Goal: Information Seeking & Learning: Learn about a topic

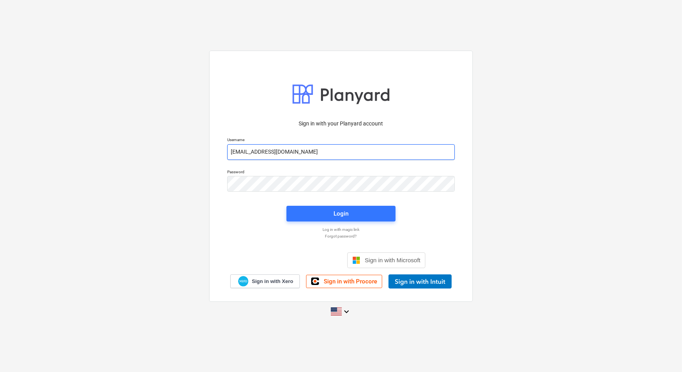
drag, startPoint x: 298, startPoint y: 154, endPoint x: 182, endPoint y: 151, distance: 116.5
click at [182, 151] on div "Sign in with your Planyard account Username [PERSON_NAME][EMAIL_ADDRESS][PERSON…" at bounding box center [341, 185] width 682 height 283
paste input "+1"
type input "[EMAIL_ADDRESS][DOMAIN_NAME]"
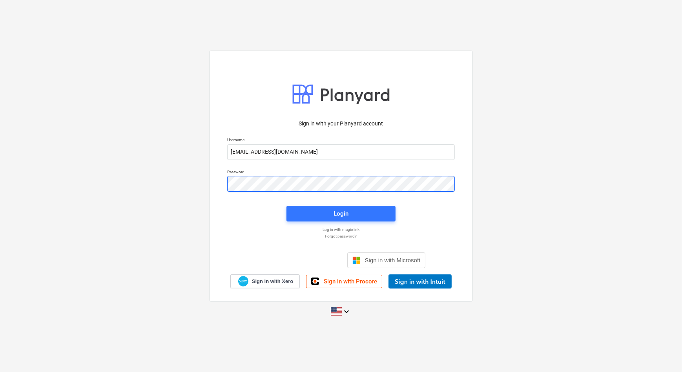
click at [205, 185] on div "Sign in with your Planyard account Username [EMAIL_ADDRESS][DOMAIN_NAME] Passwo…" at bounding box center [341, 185] width 682 height 283
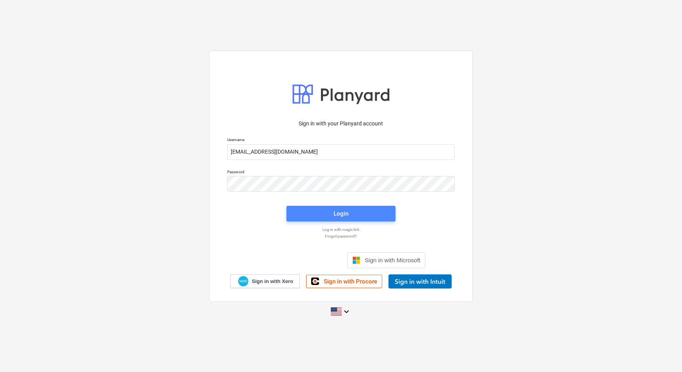
click at [363, 217] on span "Login" at bounding box center [341, 214] width 90 height 10
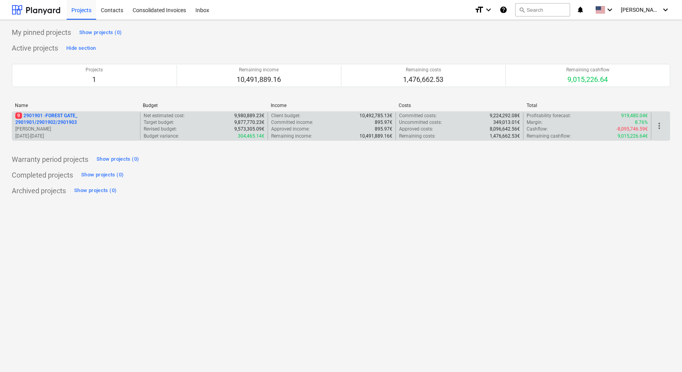
click at [56, 123] on p "9 2901901 - FOREST GATE_ 2901901/2901902/2901903" at bounding box center [76, 119] width 122 height 13
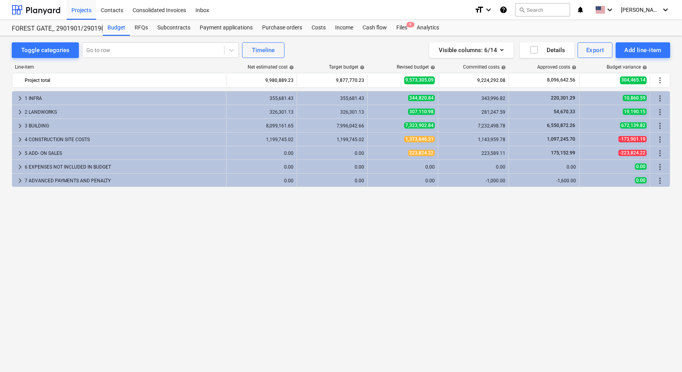
click at [417, 237] on div "keyboard_arrow_right 1 INFRA 355,681.43 355,681.43 344,820.84 343,996.82 220,30…" at bounding box center [341, 215] width 658 height 249
click at [149, 24] on div "RFQs" at bounding box center [141, 28] width 23 height 16
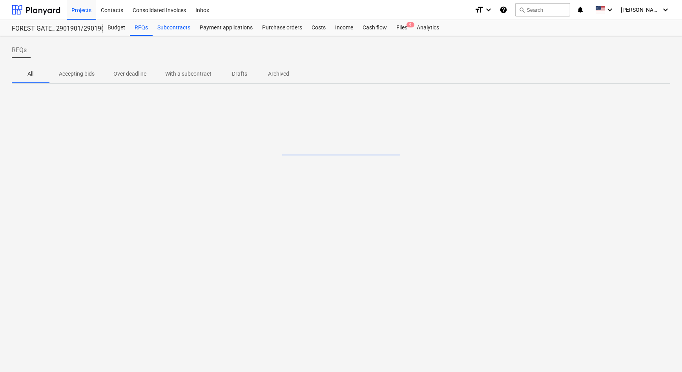
click at [173, 27] on div "Subcontracts" at bounding box center [174, 28] width 42 height 16
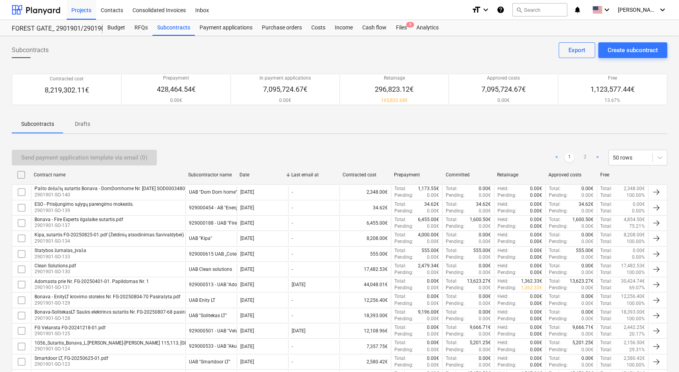
click at [521, 151] on div "Send payment application template via email (0) < 1 2 > 50 rows" at bounding box center [340, 158] width 656 height 16
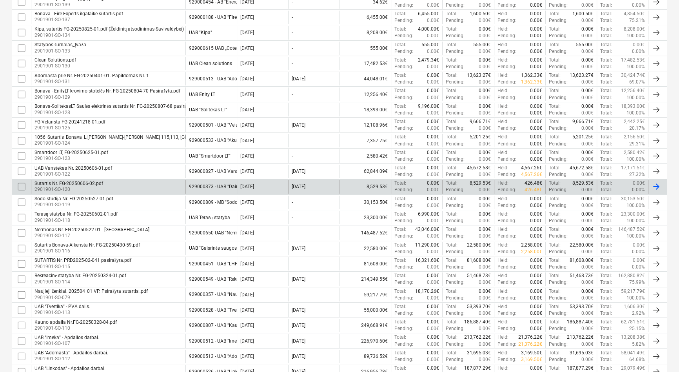
click at [84, 182] on div "Sutartis Nr. FG-20250606-02.pdf" at bounding box center [69, 183] width 69 height 5
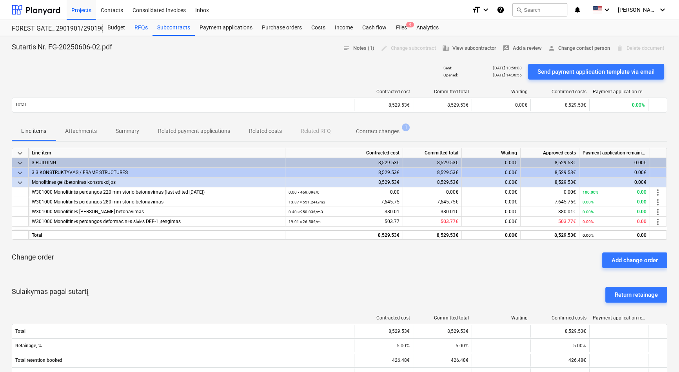
drag, startPoint x: 126, startPoint y: 31, endPoint x: 137, endPoint y: 30, distance: 11.5
click at [126, 31] on div "Budget" at bounding box center [116, 28] width 27 height 16
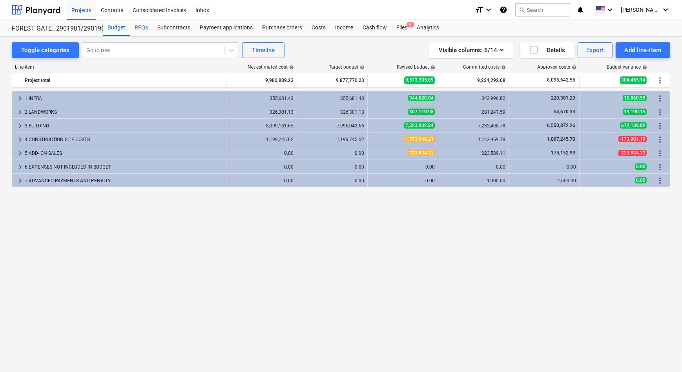
click at [141, 29] on div "RFQs" at bounding box center [141, 28] width 23 height 16
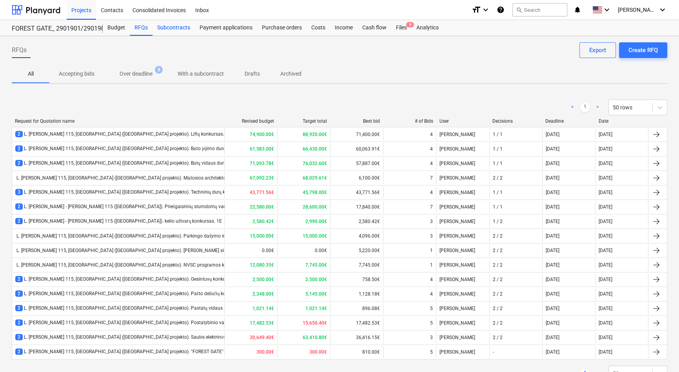
click at [173, 24] on div "Subcontracts" at bounding box center [174, 28] width 42 height 16
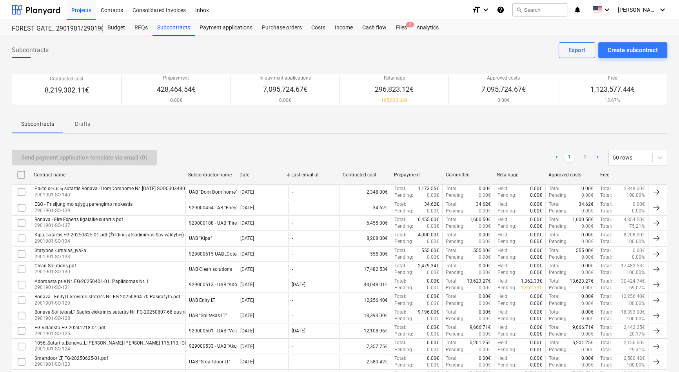
scroll to position [206, 0]
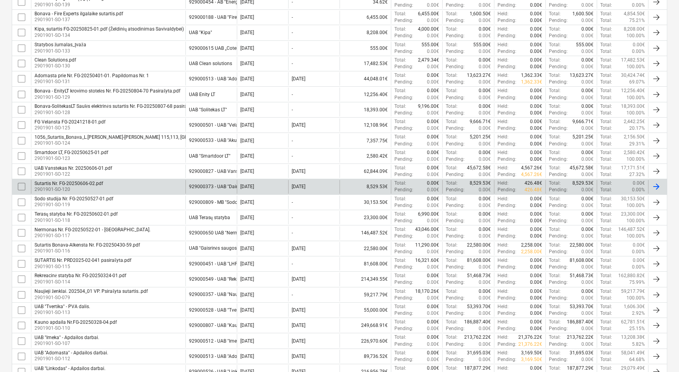
click at [41, 182] on div "Sutartis Nr. FG-20250606-02.pdf" at bounding box center [69, 183] width 69 height 5
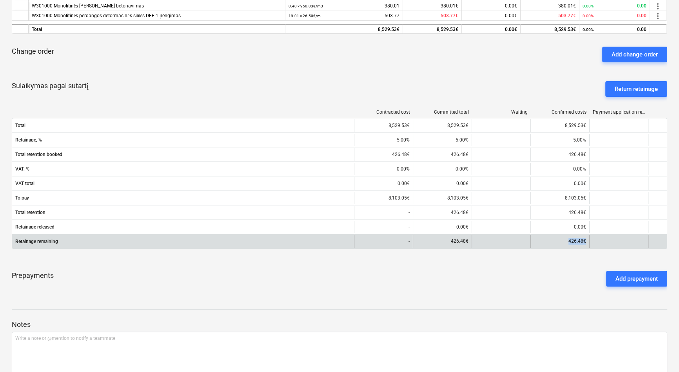
drag, startPoint x: 557, startPoint y: 239, endPoint x: 600, endPoint y: 244, distance: 43.0
click at [600, 244] on div "Retainage remaining - 426.48€ 426.48€" at bounding box center [339, 241] width 655 height 13
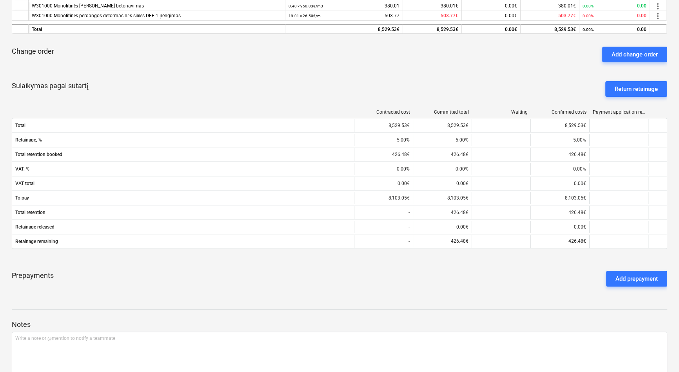
drag, startPoint x: 600, startPoint y: 244, endPoint x: 535, endPoint y: 282, distance: 75.3
click at [535, 282] on div "Prepayments Add prepayment" at bounding box center [340, 279] width 656 height 28
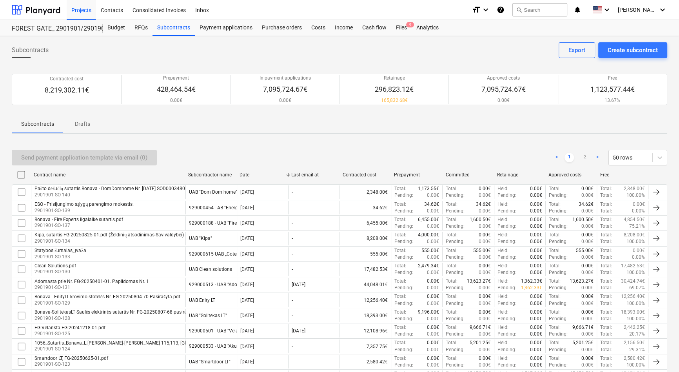
scroll to position [206, 0]
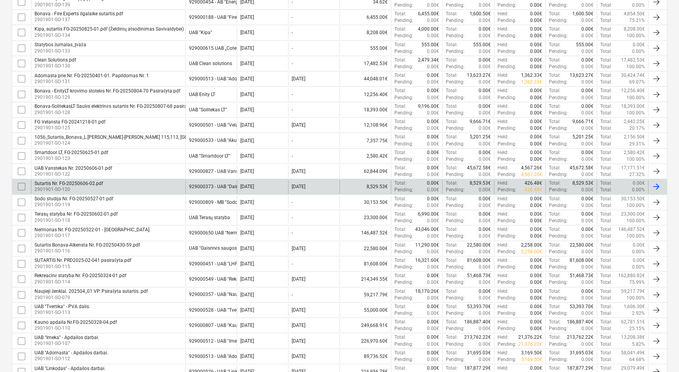
click at [82, 179] on div "Sutartis Nr. FG-20250606-02.pdf 2901901-SO-120 929000373 - UAB "Dairosta" [DATE…" at bounding box center [340, 186] width 656 height 15
click at [83, 184] on div "Sutartis Nr. FG-20250606-02.pdf" at bounding box center [69, 183] width 69 height 5
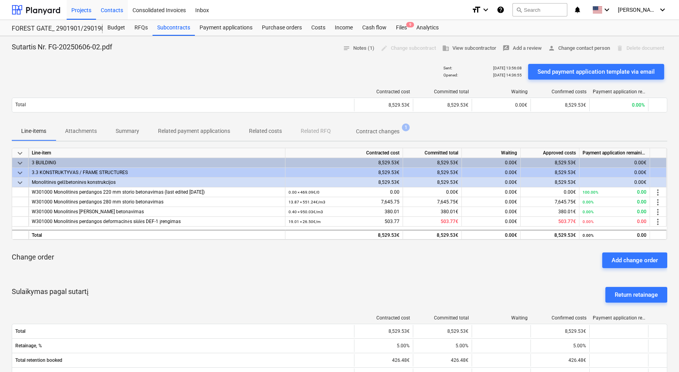
click at [116, 9] on div "Contacts" at bounding box center [112, 10] width 32 height 20
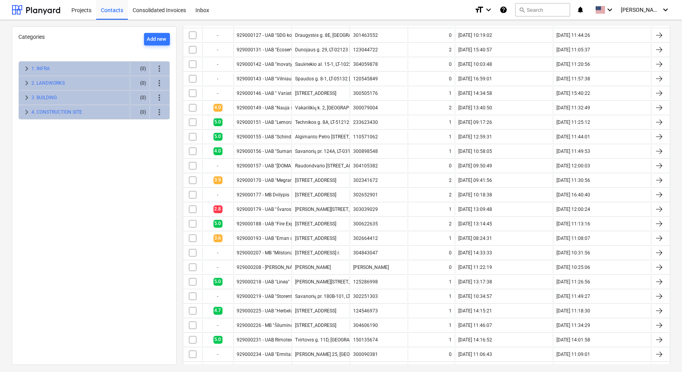
scroll to position [276, 0]
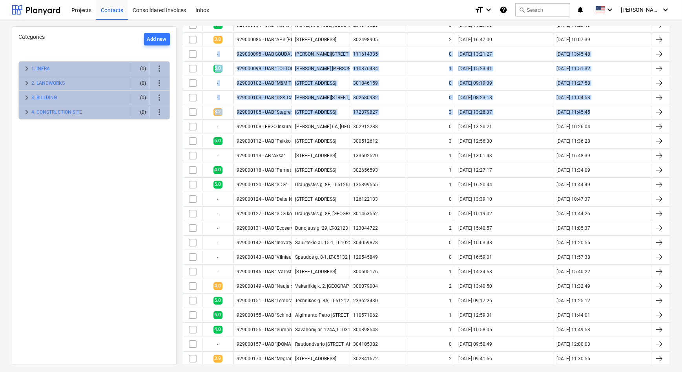
drag, startPoint x: 674, startPoint y: 94, endPoint x: 672, endPoint y: 39, distance: 55.0
click at [672, 38] on div "All categories Archive selected Assign categories Import Export Add contact # A…" at bounding box center [427, 195] width 500 height 338
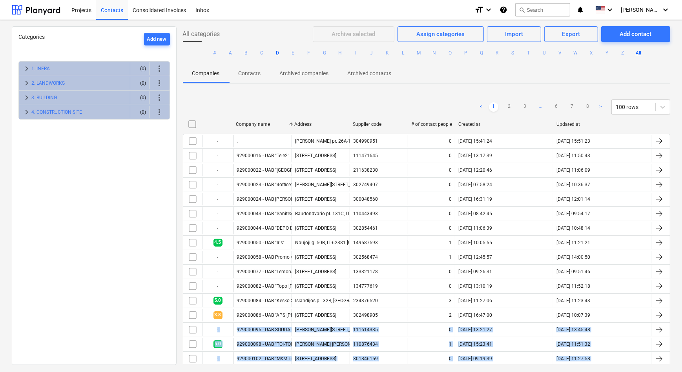
click at [276, 53] on button "D" at bounding box center [277, 52] width 9 height 9
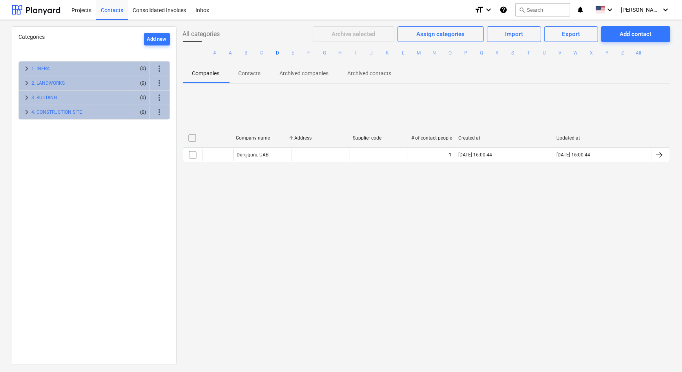
click at [278, 55] on button "D" at bounding box center [277, 52] width 9 height 9
click at [120, 10] on div "Contacts" at bounding box center [112, 10] width 32 height 20
click at [277, 54] on button "D" at bounding box center [277, 52] width 9 height 9
click at [550, 10] on button "search Search" at bounding box center [542, 9] width 55 height 13
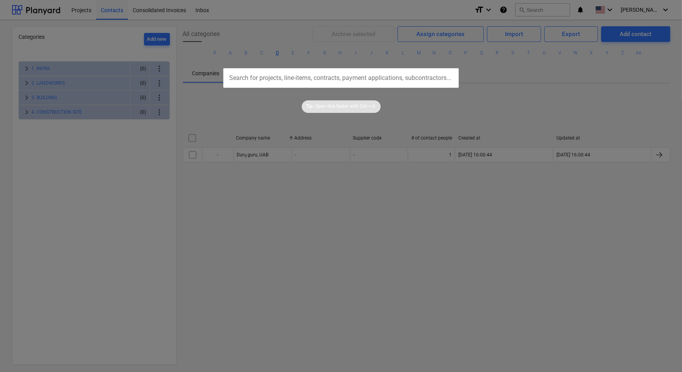
click at [341, 206] on div at bounding box center [341, 186] width 682 height 372
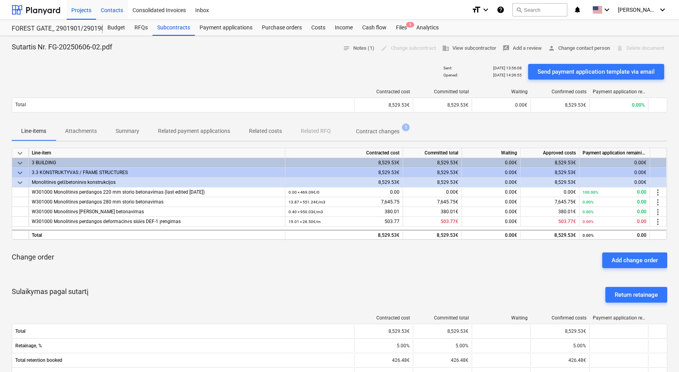
click at [111, 8] on div "Contacts" at bounding box center [112, 10] width 32 height 20
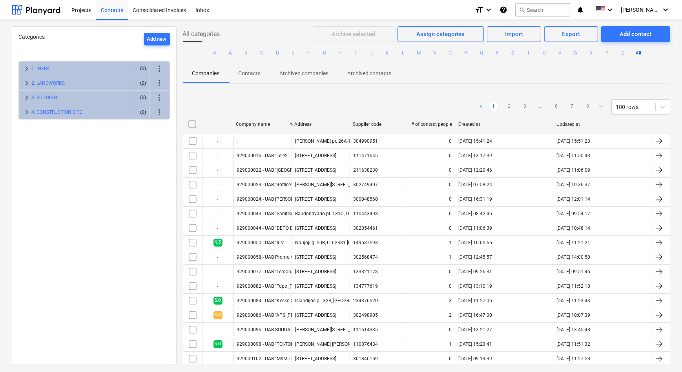
scroll to position [1132, 0]
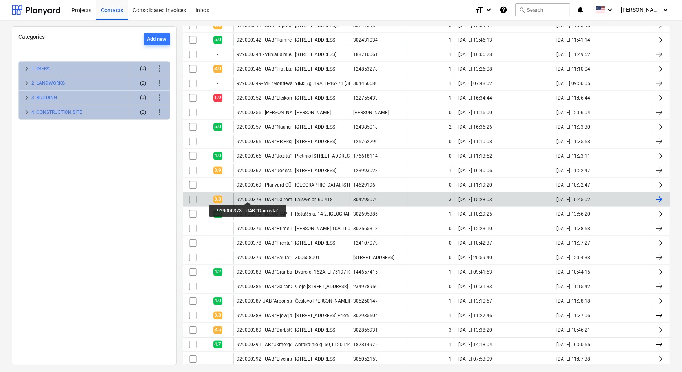
click at [248, 197] on div "929000373 - UAB "Dairosta"" at bounding box center [267, 199] width 60 height 5
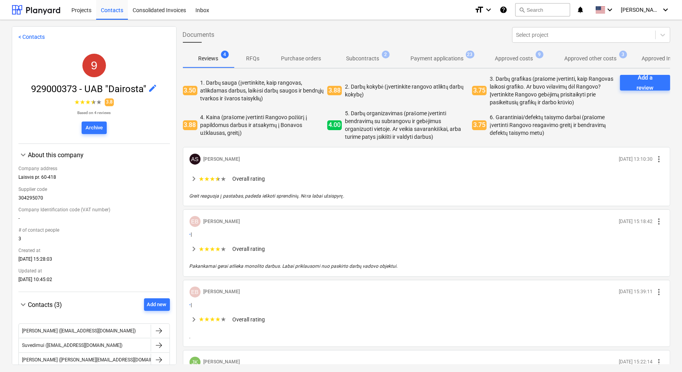
click at [363, 58] on p "Subcontracts" at bounding box center [362, 59] width 33 height 8
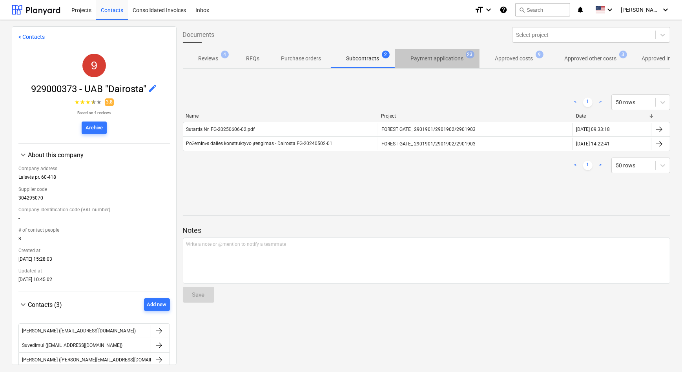
click at [442, 62] on p "Payment applications" at bounding box center [437, 59] width 53 height 8
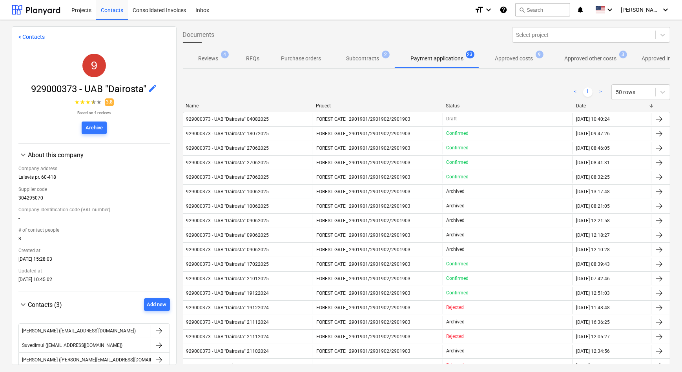
click at [209, 61] on p "Reviews" at bounding box center [208, 59] width 20 height 8
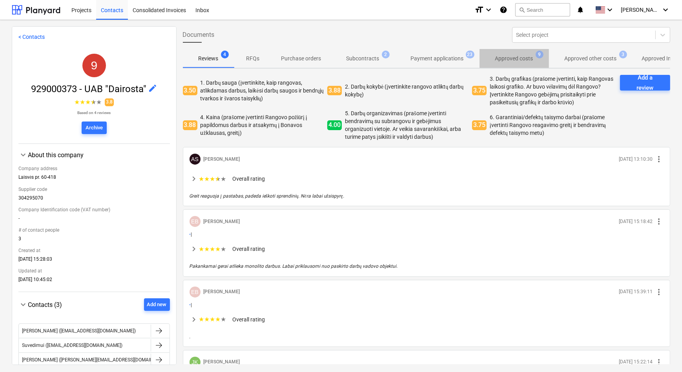
click at [518, 56] on p "Approved costs" at bounding box center [514, 59] width 38 height 8
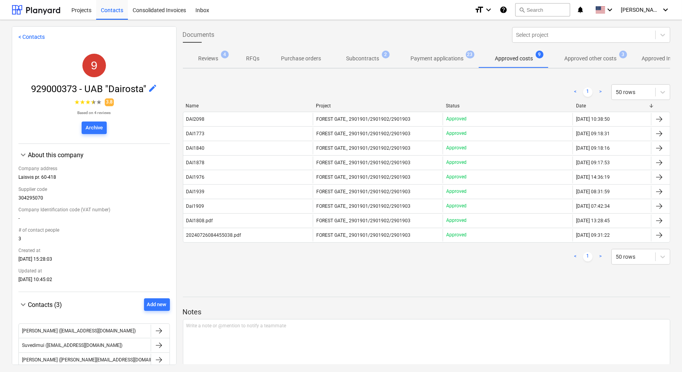
click at [221, 62] on span "Reviews 4" at bounding box center [208, 59] width 33 height 8
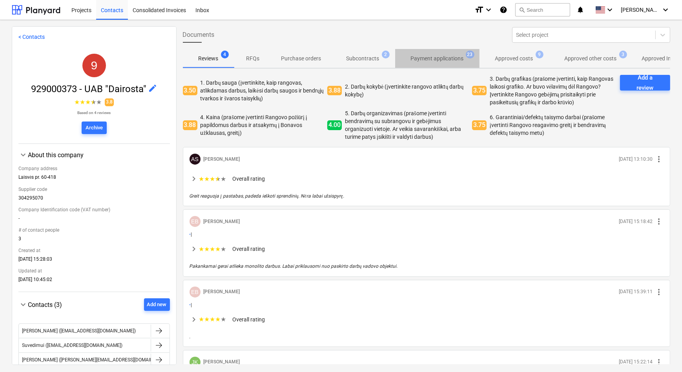
click at [437, 61] on p "Payment applications" at bounding box center [437, 59] width 53 height 8
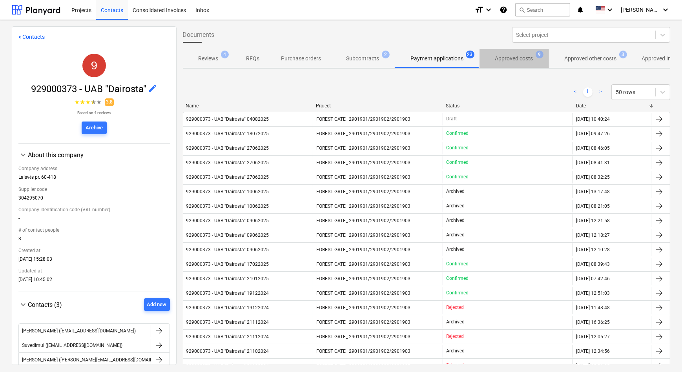
click at [519, 59] on p "Approved costs" at bounding box center [514, 59] width 38 height 8
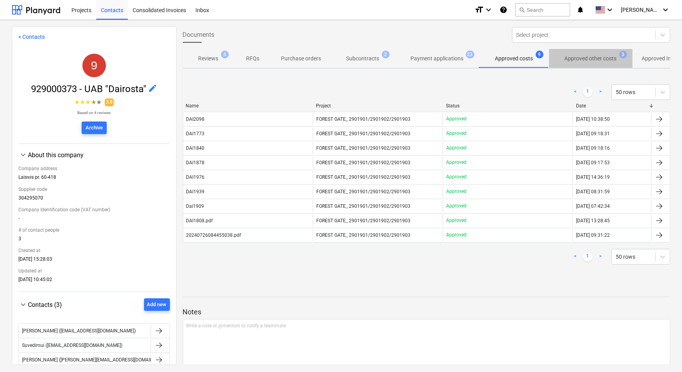
click at [585, 62] on p "Approved other costs" at bounding box center [590, 59] width 52 height 8
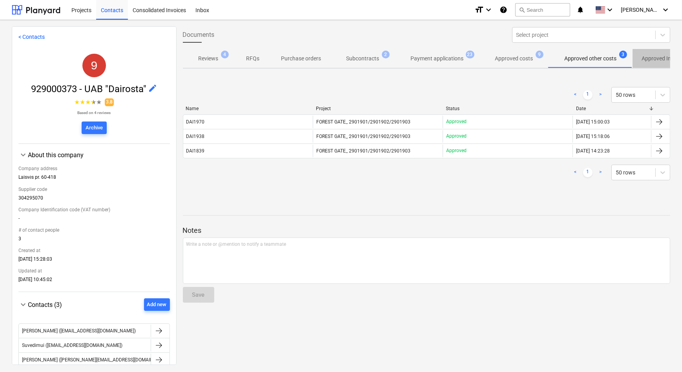
click at [651, 59] on p "Approved Incomes" at bounding box center [665, 59] width 46 height 8
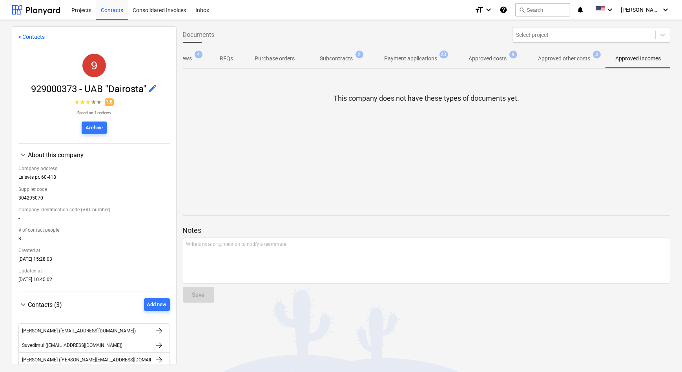
scroll to position [0, 28]
click at [231, 60] on p "RFQs" at bounding box center [226, 59] width 19 height 8
click at [186, 57] on p "Reviews" at bounding box center [182, 59] width 20 height 8
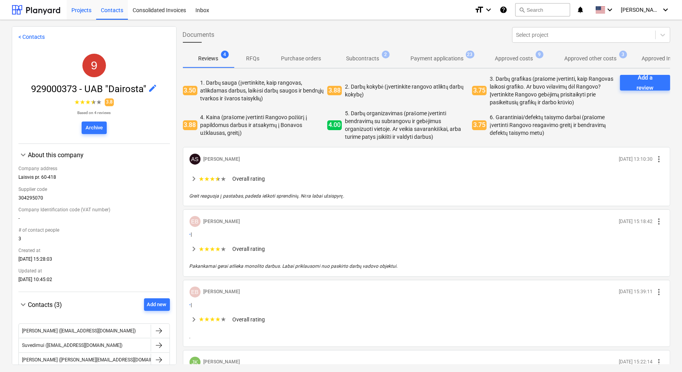
click at [78, 8] on div "Projects" at bounding box center [81, 10] width 29 height 20
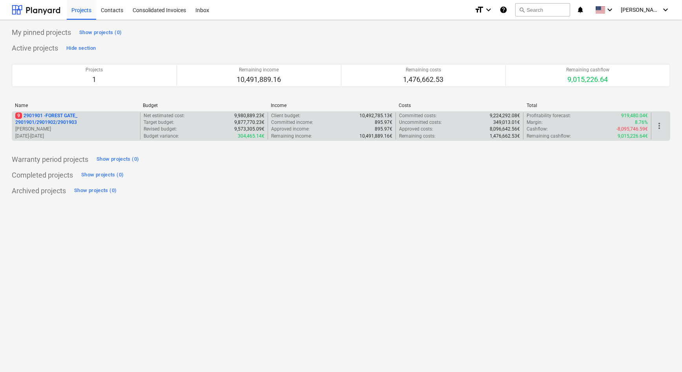
click at [46, 131] on div "9 2901901 - FOREST GATE_ 2901901/2901902/2901903 [PERSON_NAME] [DATE] - [DATE]" at bounding box center [76, 126] width 122 height 27
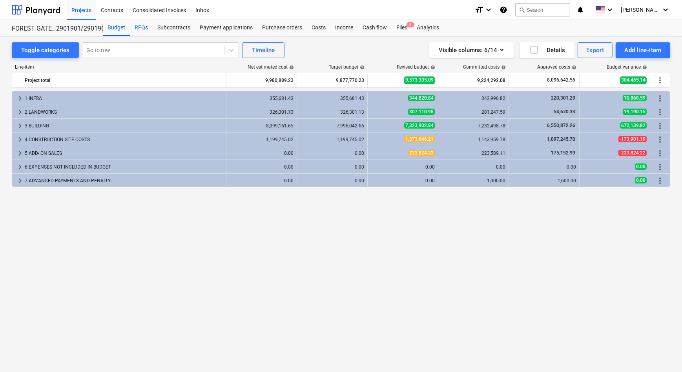
click at [144, 30] on div "RFQs" at bounding box center [141, 28] width 23 height 16
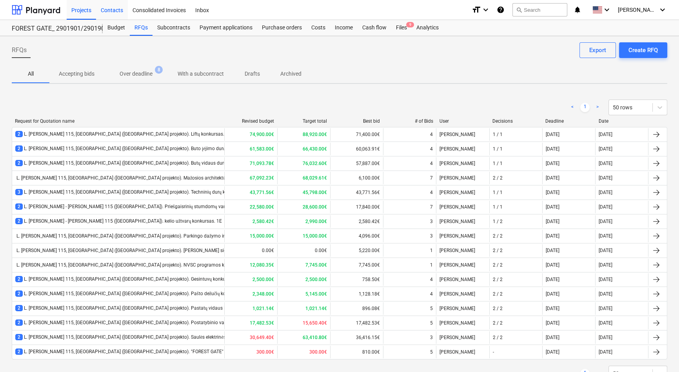
click at [111, 11] on div "Contacts" at bounding box center [112, 10] width 32 height 20
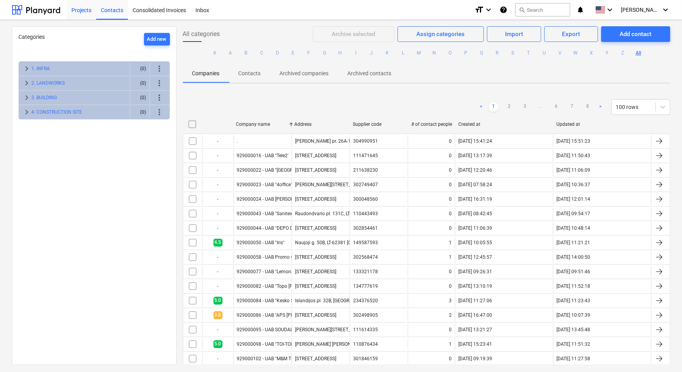
click at [79, 10] on div "Projects" at bounding box center [81, 10] width 29 height 20
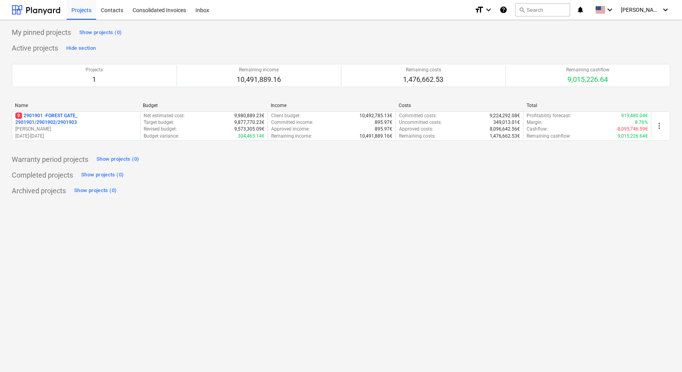
drag, startPoint x: 220, startPoint y: 204, endPoint x: 220, endPoint y: 191, distance: 12.6
click at [220, 200] on div "My pinned projects Show projects (0) Active projects Hide section Projects 1 Re…" at bounding box center [341, 196] width 682 height 352
